Goal: Task Accomplishment & Management: Complete application form

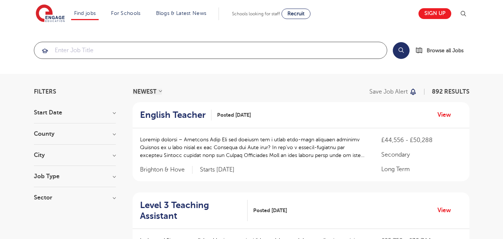
click at [215, 52] on input "search" at bounding box center [210, 50] width 353 height 16
click button "Submit" at bounding box center [0, 0] width 0 height 0
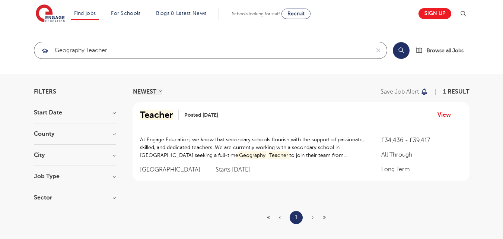
click at [158, 53] on input "geography teacher" at bounding box center [202, 50] width 336 height 16
type input "geography"
click button "Submit" at bounding box center [0, 0] width 0 height 0
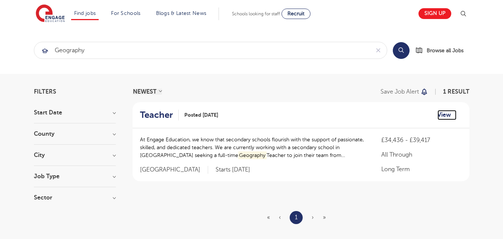
click at [441, 114] on link "View" at bounding box center [447, 115] width 19 height 10
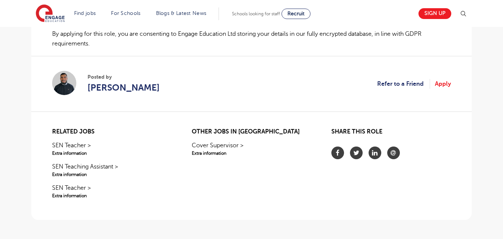
scroll to position [694, 0]
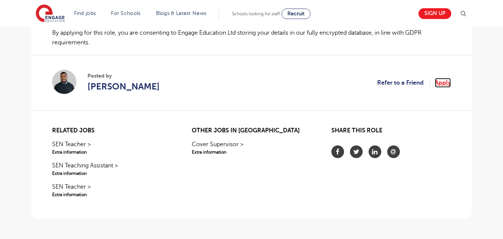
click at [448, 84] on link "Apply" at bounding box center [443, 83] width 16 height 10
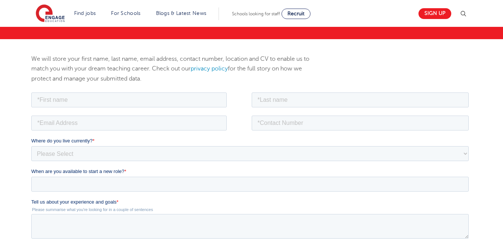
scroll to position [75, 0]
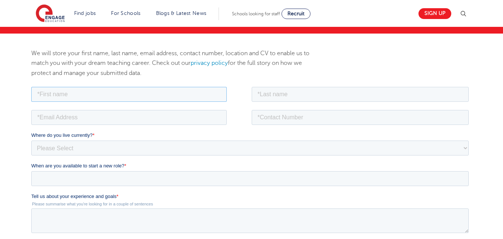
click at [146, 96] on input "text" at bounding box center [129, 93] width 196 height 15
type input "Pauline"
click at [307, 95] on input "text" at bounding box center [361, 93] width 218 height 15
type input "Murenyi"
click at [104, 114] on input "email" at bounding box center [129, 117] width 196 height 15
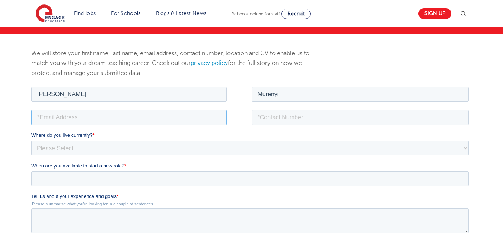
type input "paulahskelly@gmail.com"
click at [285, 123] on input "tel" at bounding box center [361, 117] width 218 height 15
type input "+254719415716"
click at [47, 146] on select "Please Select UK Canada Ireland Australia New Zealand Europe USA South Africa J…" at bounding box center [250, 147] width 438 height 15
select select "Africa"
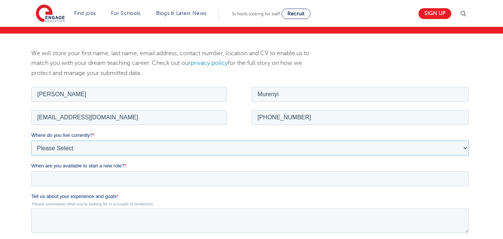
click at [31, 140] on select "Please Select UK Canada Ireland Australia New Zealand Europe USA South Africa J…" at bounding box center [250, 147] width 438 height 15
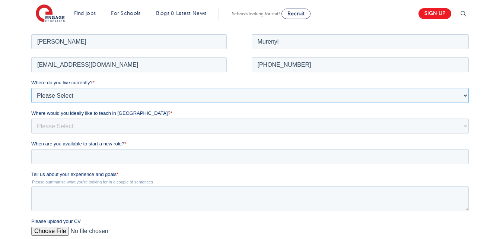
scroll to position [149, 0]
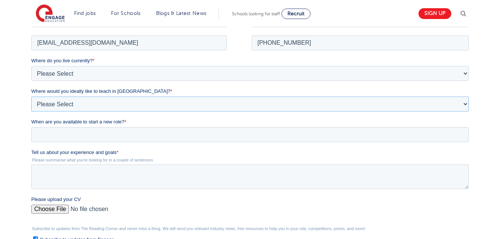
click at [159, 108] on select "Please Select I'm flexible! London Any city in England Greater London/Home Coun…" at bounding box center [250, 103] width 438 height 15
select select "Flexible"
click at [31, 96] on select "Please Select I'm flexible! London Any city in England Greater London/Home Coun…" at bounding box center [250, 103] width 438 height 15
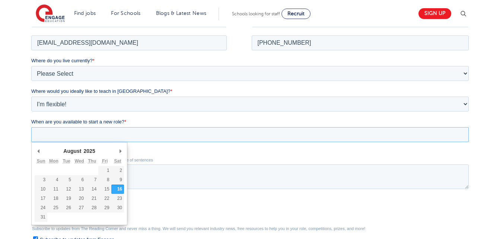
click at [104, 136] on input "When are you available to start a new role? *" at bounding box center [250, 134] width 438 height 15
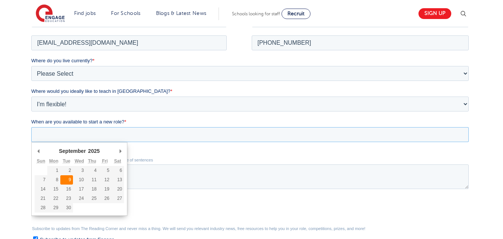
type div "2025-09-09"
type input "2025/09/09"
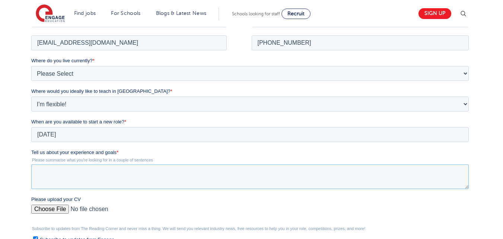
click at [75, 177] on textarea "Tell us about your experience and goals *" at bounding box center [250, 176] width 438 height 25
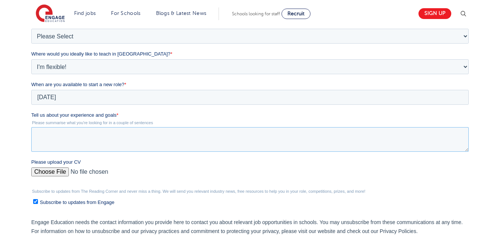
paste textarea "I am a committed Geography teacher with experience in delivering engaging and i…"
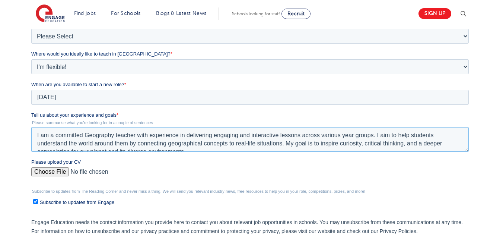
scroll to position [3, 0]
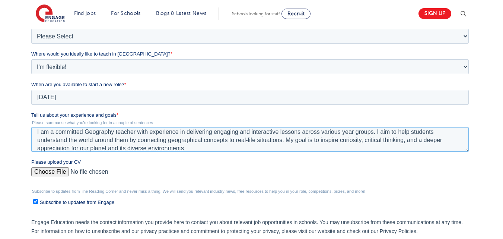
click at [374, 132] on textarea "I am a committed Geography teacher with experience in delivering engaging and i…" at bounding box center [250, 139] width 438 height 25
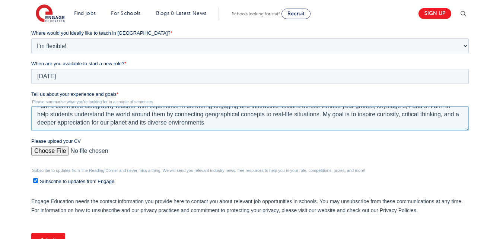
scroll to position [224, 0]
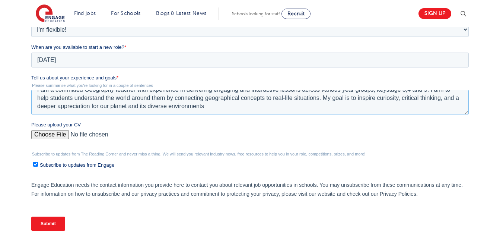
click at [441, 99] on textarea "I am a committed Geography teacher with experience in delivering engaging and i…" at bounding box center [250, 102] width 438 height 25
type textarea "I am a committed Geography teacher with experience in delivering engaging and i…"
click at [48, 139] on input "Please upload your CV" at bounding box center [250, 137] width 438 height 15
type input "C:\fakepath\Pauline Murenyi's C.V.pdf"
click at [52, 222] on input "Submit" at bounding box center [48, 223] width 34 height 14
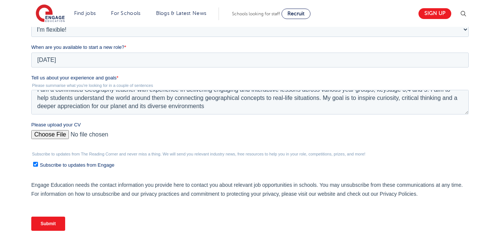
scroll to position [203, 0]
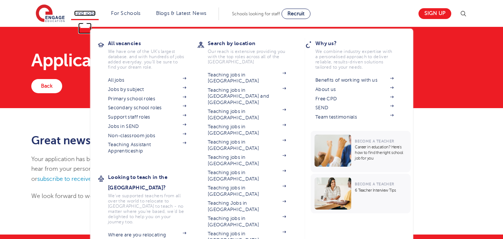
click at [85, 13] on link "Find jobs" at bounding box center [85, 13] width 22 height 6
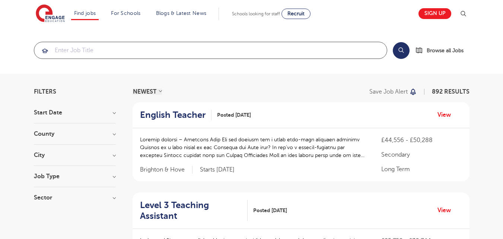
click at [169, 52] on input "search" at bounding box center [210, 50] width 353 height 16
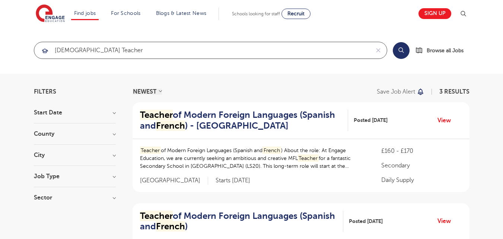
type input "[DEMOGRAPHIC_DATA] teacher"
click button "Submit" at bounding box center [0, 0] width 0 height 0
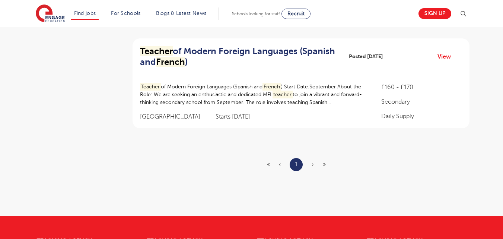
scroll to position [298, 0]
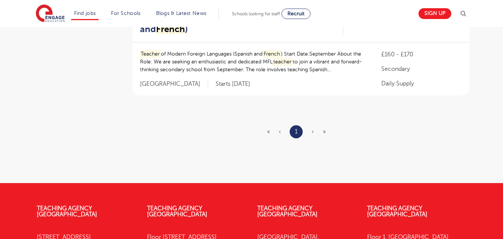
click at [313, 132] on span "›" at bounding box center [313, 131] width 2 height 7
click at [309, 131] on ul "« ‹ 1 › »" at bounding box center [301, 131] width 68 height 13
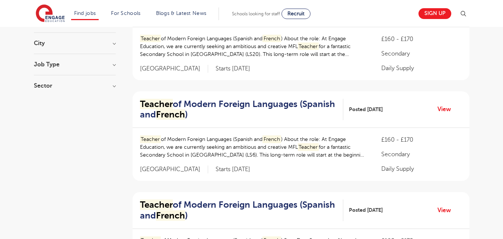
scroll to position [0, 0]
